Goal: Task Accomplishment & Management: Use online tool/utility

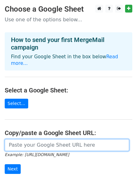
click at [55, 142] on input "url" at bounding box center [67, 145] width 124 height 12
paste input "https://docs.google.com/spreadsheets/d/1wuH5Q68EVU6GWlW4QCCm9XeMjYY8ArdQaOHbzVr…"
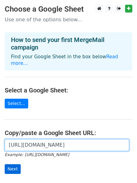
type input "[URL][DOMAIN_NAME]"
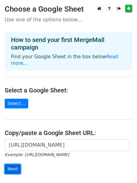
click at [10, 164] on input "Next" at bounding box center [13, 169] width 16 height 10
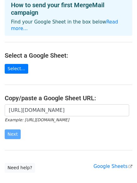
scroll to position [68, 0]
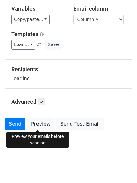
scroll to position [60, 0]
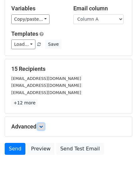
click at [44, 125] on link at bounding box center [41, 126] width 7 height 7
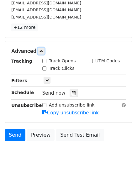
scroll to position [137, 0]
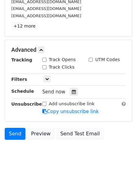
click at [46, 68] on div "Track Clicks" at bounding box center [58, 67] width 32 height 7
click at [44, 58] on input "Track Opens" at bounding box center [44, 60] width 4 height 4
checkbox input "true"
click at [44, 69] on div "Track Clicks" at bounding box center [58, 67] width 32 height 7
click at [43, 64] on div "Track Clicks" at bounding box center [58, 67] width 32 height 7
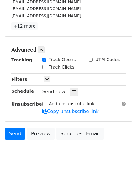
click at [43, 67] on input "Track Clicks" at bounding box center [44, 67] width 4 height 4
checkbox input "true"
click at [72, 90] on icon at bounding box center [74, 91] width 4 height 4
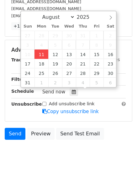
type input "2025-08-11 15:55"
type input "03"
type input "55"
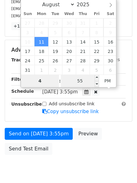
type input "4"
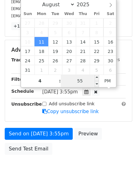
type input "2025-08-11 16:55"
type input "04"
click at [72, 80] on input "55" at bounding box center [80, 80] width 38 height 13
type input "11"
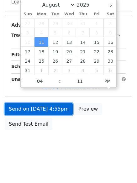
type input "2025-08-11 16:11"
click at [56, 108] on link "Send on Aug 11 at 4:55pm" at bounding box center [39, 109] width 68 height 12
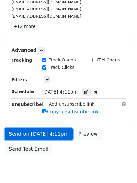
drag, startPoint x: 51, startPoint y: 131, endPoint x: 55, endPoint y: 132, distance: 4.5
click at [51, 132] on link "Send on Aug 11 at 4:11pm" at bounding box center [39, 134] width 68 height 12
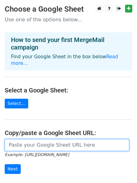
click at [55, 139] on input "url" at bounding box center [67, 145] width 124 height 12
type input "https://docs.google.com/spreadsheets/d/1wuH5Q68EVU6GWlW4QCCm9XeMjYY8ArdQaOHbzVr…"
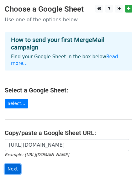
click at [10, 164] on input "Next" at bounding box center [13, 169] width 16 height 10
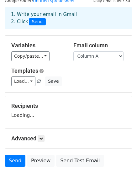
scroll to position [60, 0]
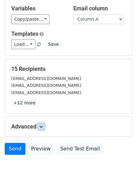
click at [42, 127] on icon at bounding box center [41, 126] width 4 height 4
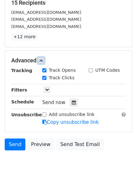
scroll to position [127, 0]
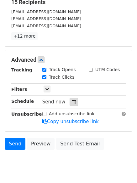
click at [69, 101] on div at bounding box center [73, 102] width 8 height 8
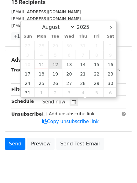
type input "2025-08-12 12:00"
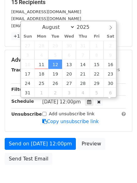
scroll to position [0, 0]
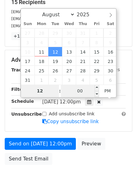
type input "5"
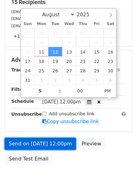
type input "2025-08-12 17:00"
click at [57, 144] on link "Send on Aug 12 at 12:00pm" at bounding box center [40, 144] width 71 height 12
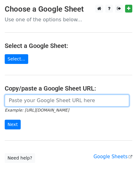
drag, startPoint x: 40, startPoint y: 100, endPoint x: 40, endPoint y: 104, distance: 4.1
click at [40, 100] on input "url" at bounding box center [67, 100] width 124 height 12
type input "[URL][DOMAIN_NAME]"
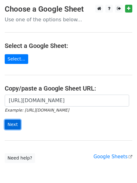
click at [16, 127] on input "Next" at bounding box center [13, 124] width 16 height 10
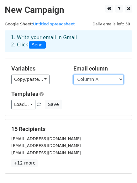
click at [86, 78] on select "Column A Column B Column C" at bounding box center [98, 79] width 50 height 10
select select "Column C"
click at [73, 74] on select "Column A Column B Column C" at bounding box center [98, 79] width 50 height 10
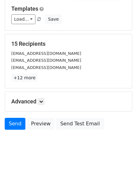
scroll to position [60, 0]
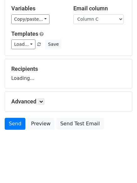
click at [44, 105] on div "Advanced Tracking Track Opens UTM Codes Track Clicks Filters Only include sprea…" at bounding box center [68, 101] width 127 height 19
click at [44, 103] on link at bounding box center [41, 101] width 7 height 7
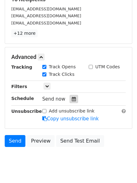
click at [72, 100] on icon at bounding box center [74, 99] width 4 height 4
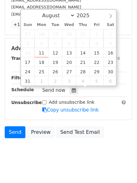
scroll to position [146, 0]
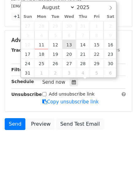
type input "2025-08-13 12:00"
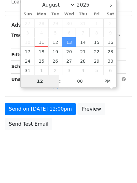
type input "6"
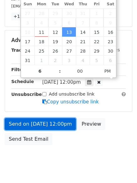
type input "2025-08-13 18:00"
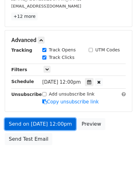
click at [65, 122] on link "Send on Aug 13 at 12:00pm" at bounding box center [40, 124] width 71 height 12
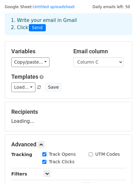
scroll to position [11, 0]
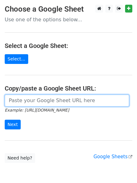
drag, startPoint x: 34, startPoint y: 102, endPoint x: 37, endPoint y: 106, distance: 5.3
click at [34, 102] on input "url" at bounding box center [67, 100] width 124 height 12
type input "https://docs.google.com/spreadsheets/d/1wuH5Q68EVU6GWlW4QCCm9XeMjYY8ArdQaOHbzVr…"
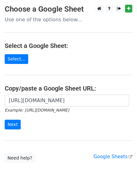
click at [49, 116] on form "https://docs.google.com/spreadsheets/d/1wuH5Q68EVU6GWlW4QCCm9XeMjYY8ArdQaOHbzVr…" at bounding box center [68, 111] width 127 height 35
click at [11, 121] on input "Next" at bounding box center [13, 124] width 16 height 10
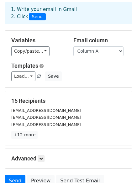
scroll to position [85, 0]
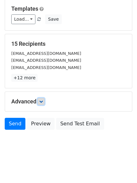
click at [43, 102] on icon at bounding box center [41, 101] width 4 height 4
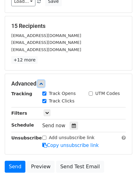
scroll to position [123, 0]
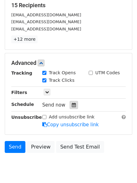
click at [72, 104] on icon at bounding box center [74, 105] width 4 height 4
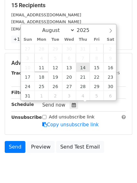
type input "2025-08-14 12:00"
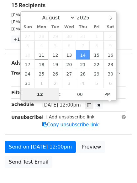
scroll to position [0, 0]
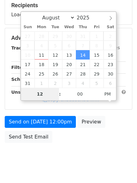
type input "7"
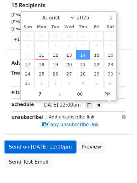
type input "2025-08-14 19:00"
click at [59, 146] on link "Send on Aug 14 at 12:00pm" at bounding box center [40, 147] width 71 height 12
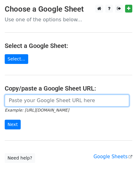
click at [52, 103] on input "url" at bounding box center [67, 100] width 124 height 12
type input "[URL][DOMAIN_NAME]"
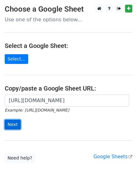
click at [14, 128] on input "Next" at bounding box center [13, 124] width 16 height 10
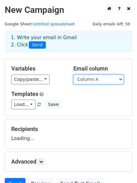
drag, startPoint x: 91, startPoint y: 77, endPoint x: 95, endPoint y: 83, distance: 7.5
click at [91, 77] on select "Column A Column B Column C" at bounding box center [98, 79] width 50 height 10
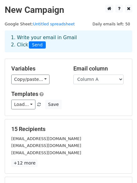
click at [97, 94] on h5 "Templates" at bounding box center [68, 93] width 114 height 7
click at [97, 80] on select "Column A Column B Column C" at bounding box center [98, 79] width 50 height 10
select select "Column B"
click at [73, 74] on select "Column A Column B Column C" at bounding box center [98, 79] width 50 height 10
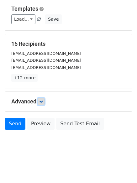
click at [41, 102] on icon at bounding box center [41, 101] width 4 height 4
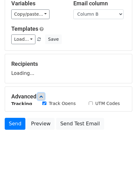
scroll to position [85, 0]
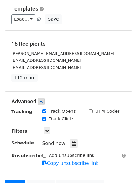
click at [70, 120] on label "Track Clicks" at bounding box center [62, 118] width 26 height 7
click at [46, 120] on input "Track Clicks" at bounding box center [44, 119] width 4 height 4
click at [64, 118] on label "Track Clicks" at bounding box center [62, 118] width 26 height 7
click at [46, 118] on input "Track Clicks" at bounding box center [44, 119] width 4 height 4
checkbox input "true"
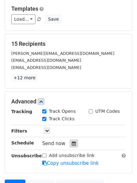
click at [72, 143] on icon at bounding box center [74, 143] width 4 height 4
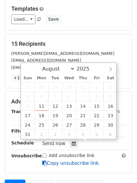
scroll to position [146, 0]
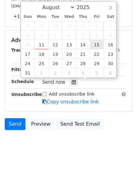
type input "2025-08-15 12:00"
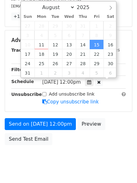
scroll to position [0, 0]
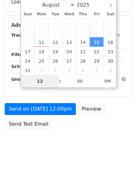
type input "8"
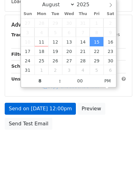
type input "2025-08-15 20:00"
click at [61, 96] on div "Advanced Tracking Track Opens UTM Codes Track Clicks Filters Only include sprea…" at bounding box center [68, 55] width 127 height 81
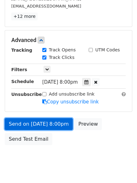
click at [60, 125] on link "Send on Aug 15 at 8:00pm" at bounding box center [39, 124] width 68 height 12
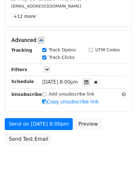
scroll to position [136, 0]
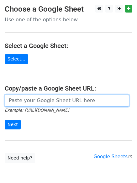
click at [51, 100] on input "url" at bounding box center [67, 100] width 124 height 12
type input "[URL][DOMAIN_NAME]"
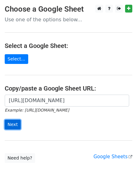
click at [17, 125] on input "Next" at bounding box center [13, 124] width 16 height 10
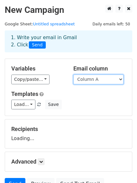
drag, startPoint x: 100, startPoint y: 78, endPoint x: 106, endPoint y: 89, distance: 13.4
click at [100, 78] on select "Column A Column B Column C" at bounding box center [98, 79] width 50 height 10
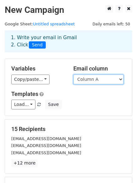
click at [101, 81] on select "Column A Column B Column C" at bounding box center [98, 79] width 50 height 10
select select "Column C"
click at [73, 74] on select "Column A Column B Column C" at bounding box center [98, 79] width 50 height 10
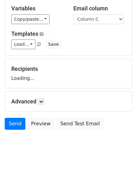
scroll to position [60, 0]
click at [43, 97] on div "Advanced Tracking Track Opens UTM Codes Track Clicks Filters Only include sprea…" at bounding box center [68, 101] width 127 height 19
click at [44, 100] on link at bounding box center [41, 101] width 7 height 7
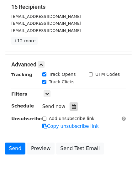
click at [72, 103] on div at bounding box center [73, 106] width 8 height 8
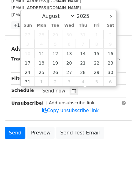
scroll to position [146, 0]
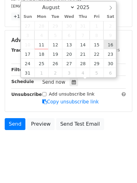
type input "[DATE] 12:00"
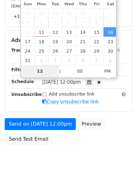
scroll to position [136, 0]
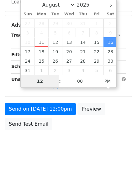
type input "9"
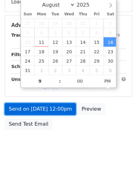
type input "[DATE] 21:00"
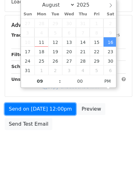
click at [65, 113] on form "Variables Copy/paste... {{Column A}} {{Column B}} {{Column C}} Email column Col…" at bounding box center [68, 27] width 127 height 211
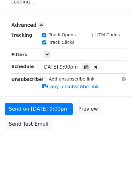
click at [49, 129] on div "Send on [DATE] 9:00pm Preview Send Test Email" at bounding box center [68, 118] width 137 height 30
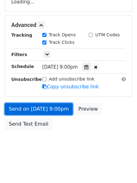
click at [52, 104] on link "Send on [DATE] 9:00pm" at bounding box center [39, 109] width 68 height 12
